Goal: Information Seeking & Learning: Learn about a topic

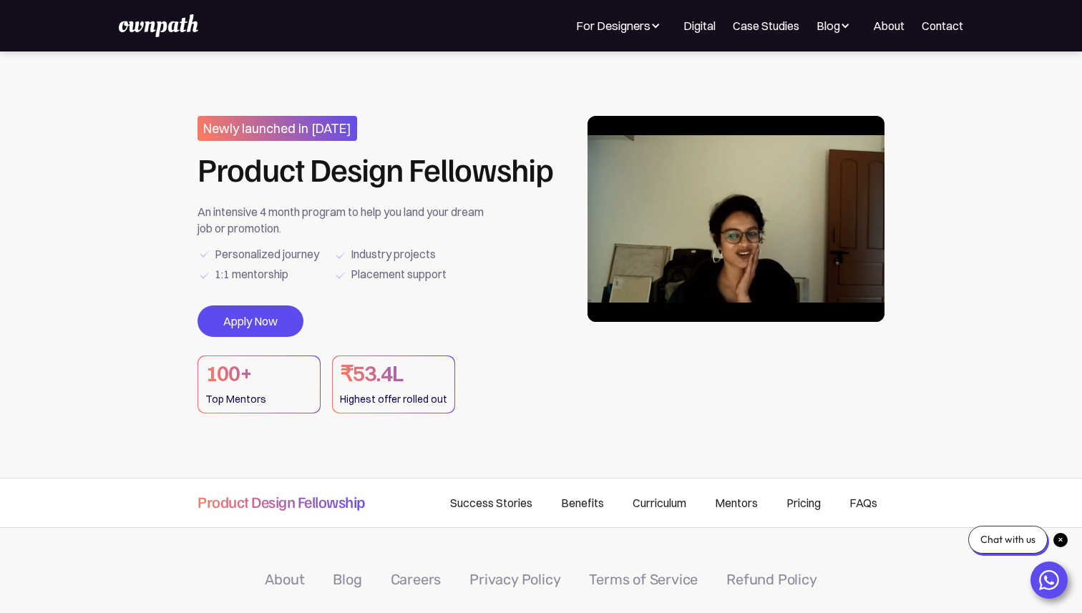
click at [167, 27] on img at bounding box center [158, 25] width 79 height 23
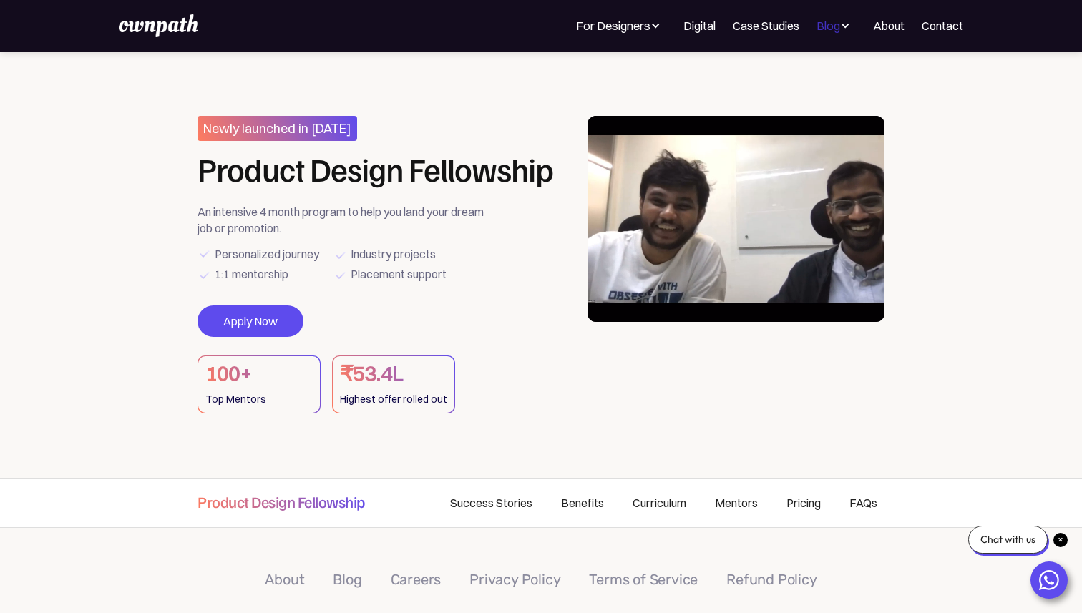
click at [833, 31] on div "Blog" at bounding box center [829, 25] width 24 height 17
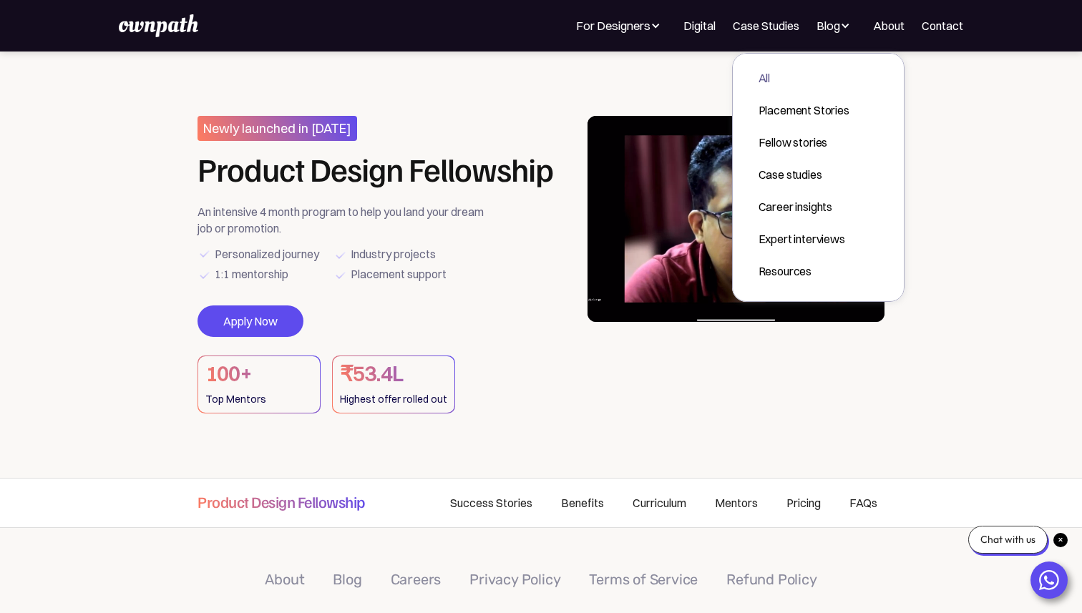
click at [763, 78] on div "All" at bounding box center [804, 77] width 91 height 17
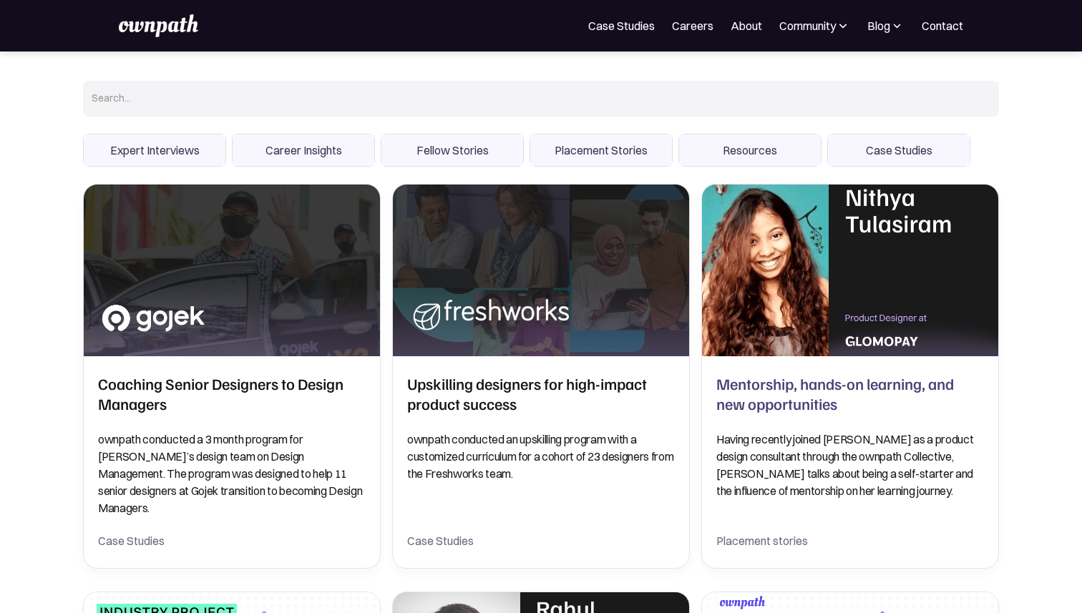
scroll to position [144, 0]
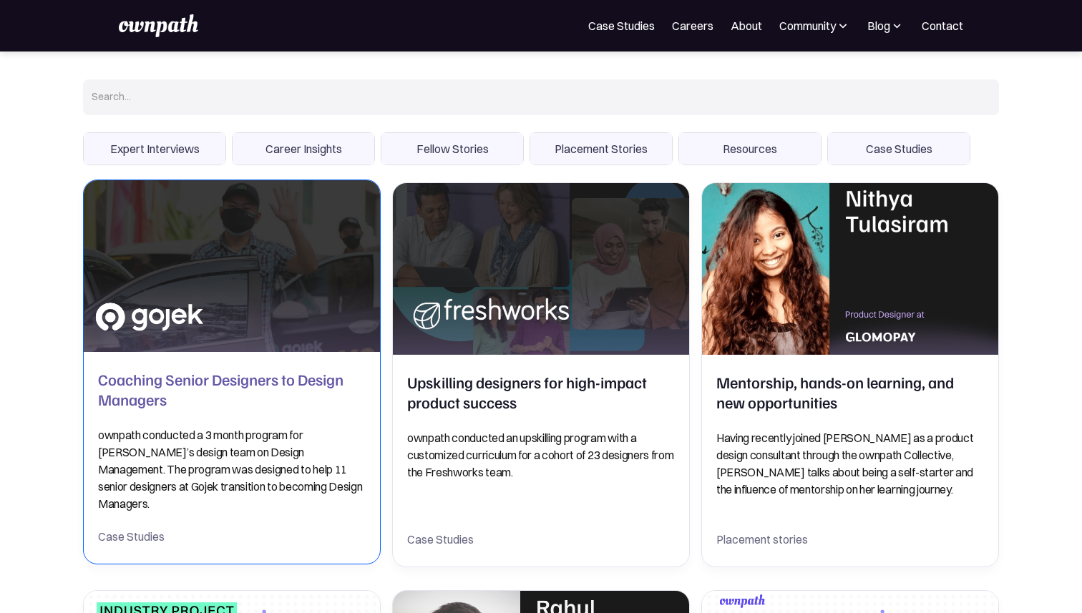
click at [232, 402] on h2 "Coaching Senior Designers to Design Managers" at bounding box center [232, 389] width 268 height 40
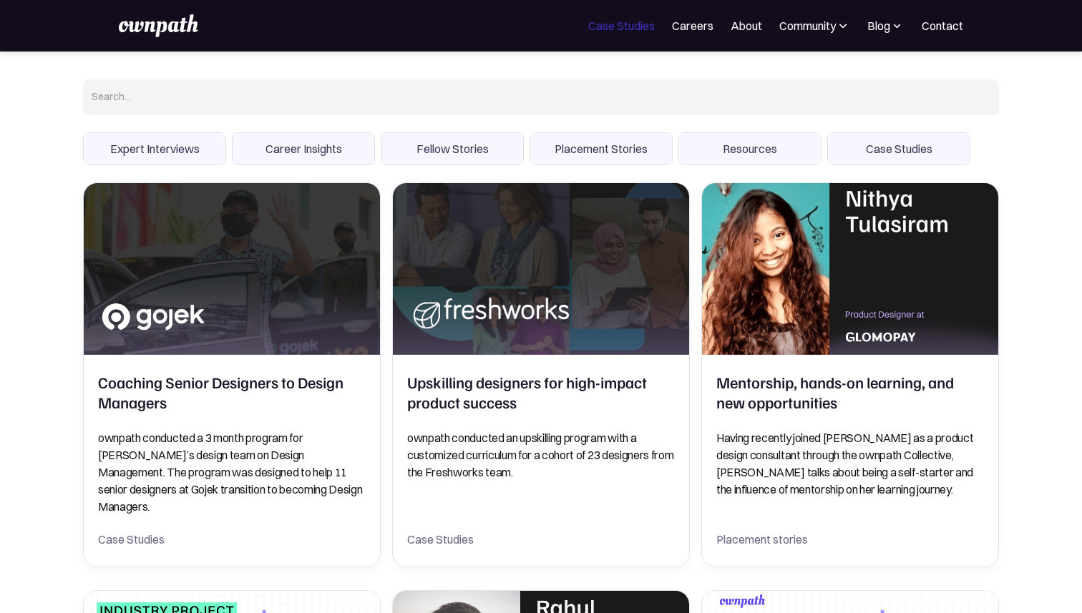
click at [593, 34] on link "Case Studies" at bounding box center [621, 25] width 67 height 17
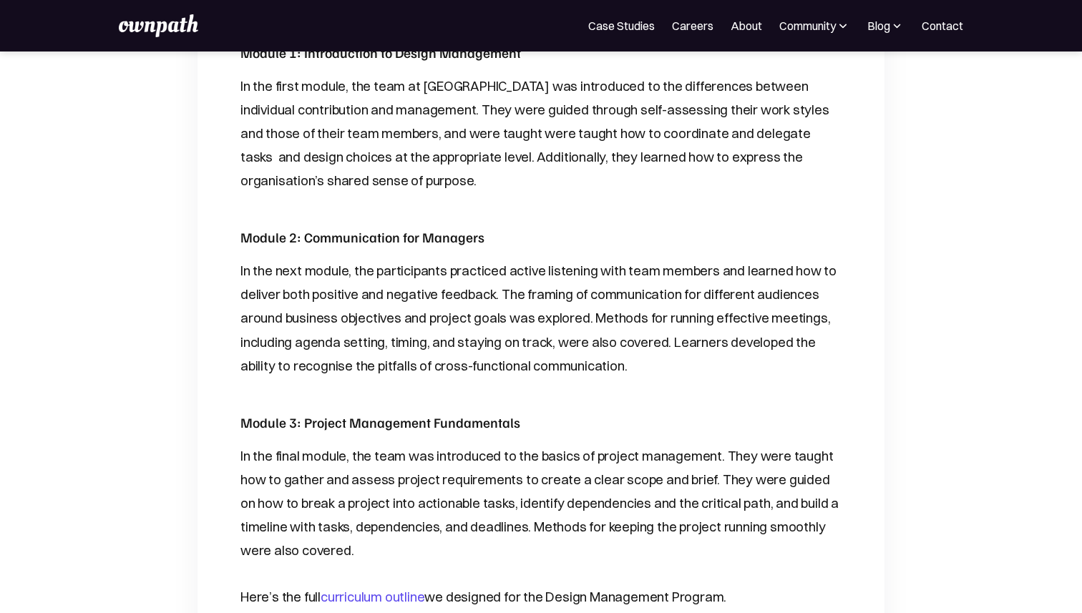
scroll to position [999, 0]
